Goal: Information Seeking & Learning: Learn about a topic

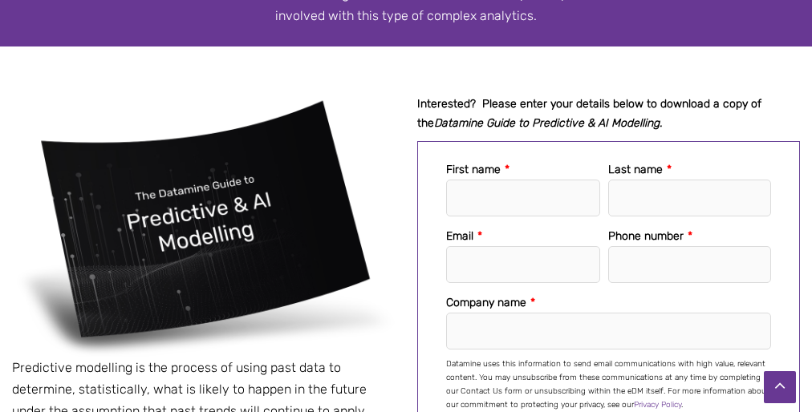
click at [406, 206] on div "Predictive modelling is the process of using past data to determine, statistica…" at bounding box center [406, 343] width 788 height 496
click at [608, 385] on p "Datamine uses this information to send email communications with high value, re…" at bounding box center [608, 385] width 325 height 55
click at [406, 206] on div "Predictive modelling is the process of using past data to determine, statistica…" at bounding box center [406, 343] width 788 height 496
click at [608, 385] on p "Datamine uses this information to send email communications with high value, re…" at bounding box center [608, 385] width 325 height 55
click at [406, 206] on div "Predictive modelling is the process of using past data to determine, statistica…" at bounding box center [406, 343] width 788 height 496
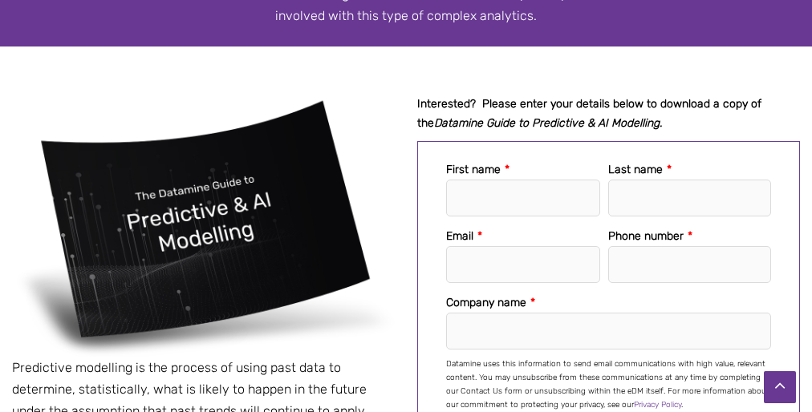
click at [608, 385] on p "Datamine uses this information to send email communications with high value, re…" at bounding box center [608, 385] width 325 height 55
click at [406, 206] on div "Predictive modelling is the process of using past data to determine, statistica…" at bounding box center [406, 343] width 788 height 496
click at [608, 385] on p "Datamine uses this information to send email communications with high value, re…" at bounding box center [608, 385] width 325 height 55
